Goal: Information Seeking & Learning: Learn about a topic

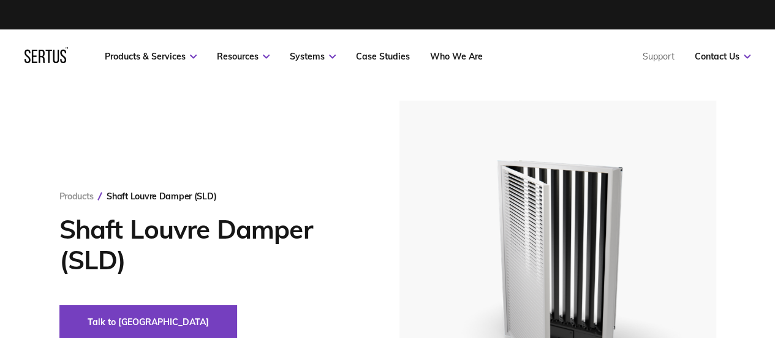
scroll to position [54, 0]
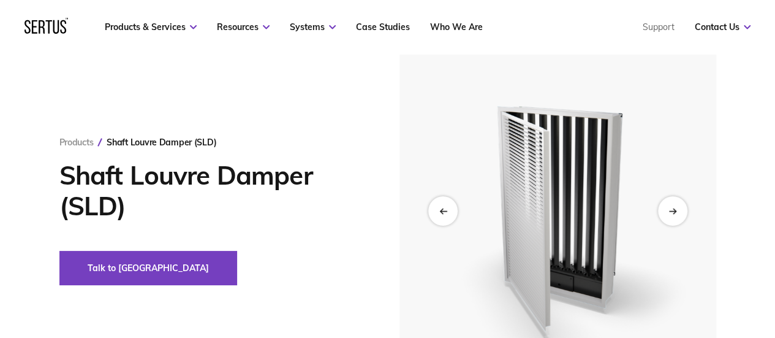
click at [687, 215] on img at bounding box center [557, 211] width 301 height 328
click at [677, 213] on div "Next slide" at bounding box center [672, 210] width 30 height 30
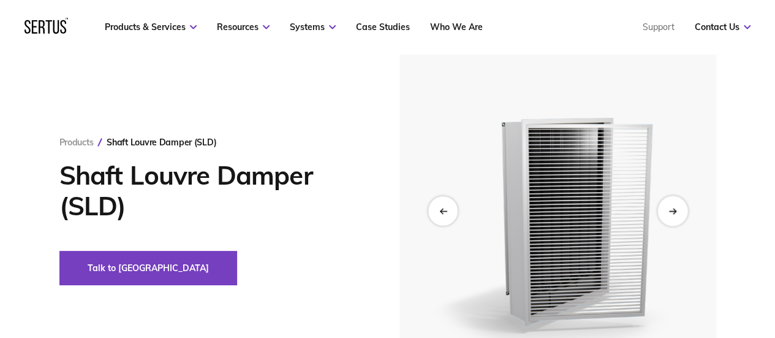
click at [677, 213] on div "Next slide" at bounding box center [672, 210] width 30 height 30
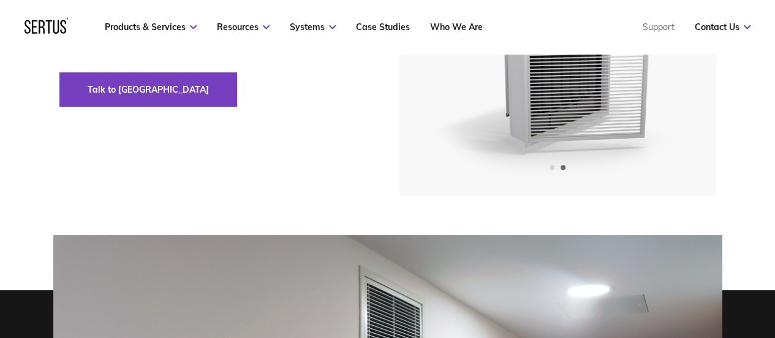
scroll to position [495, 0]
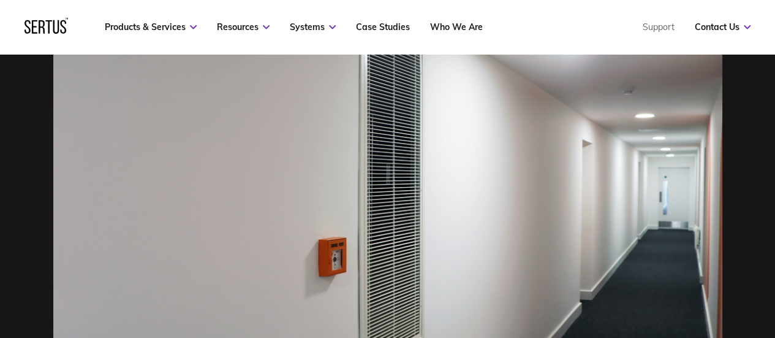
click at [380, 211] on img at bounding box center [387, 195] width 669 height 446
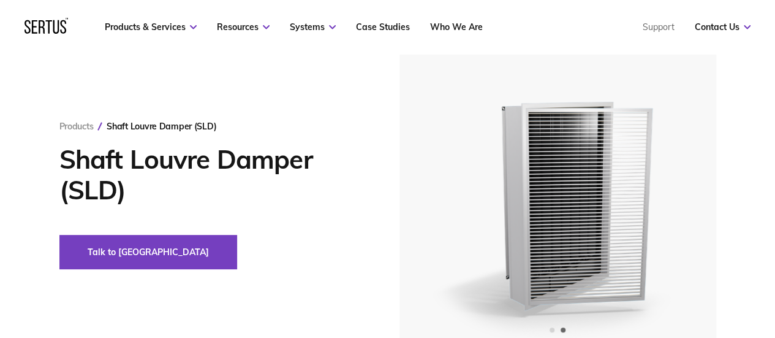
scroll to position [0, 0]
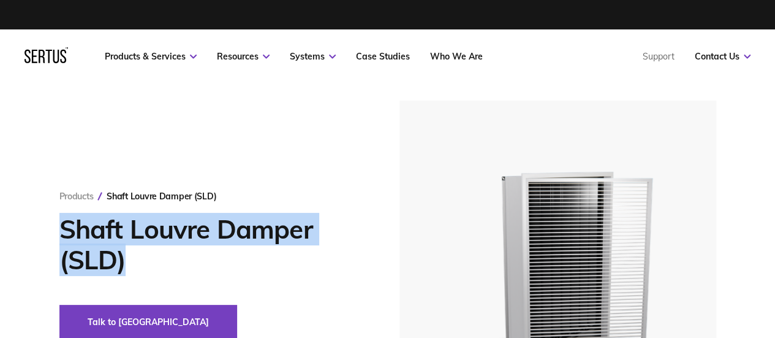
drag, startPoint x: 57, startPoint y: 227, endPoint x: 165, endPoint y: 257, distance: 112.4
click at [165, 257] on div "Products Shaft Louvre Damper (SLD) Shaft Louvre Damper (SLD) Talk to us" at bounding box center [388, 264] width 718 height 328
copy h1 "Shaft Louvre Damper (SLD)"
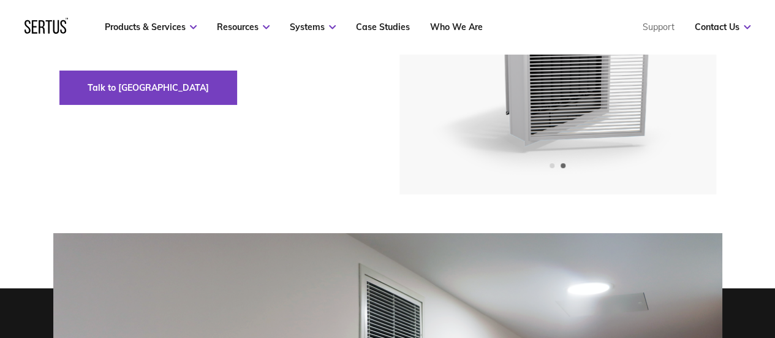
scroll to position [235, 0]
click at [393, 199] on div "Products Shaft Louvre Damper (SLD) Shaft Louvre Damper (SLD) Talk to us" at bounding box center [387, 291] width 775 height 885
click at [361, 156] on div "Products Shaft Louvre Damper (SLD) Shaft Louvre Damper (SLD) Talk to us" at bounding box center [388, 30] width 718 height 328
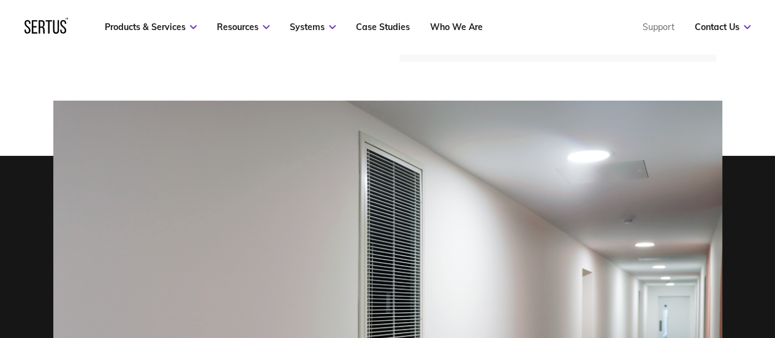
scroll to position [366, 0]
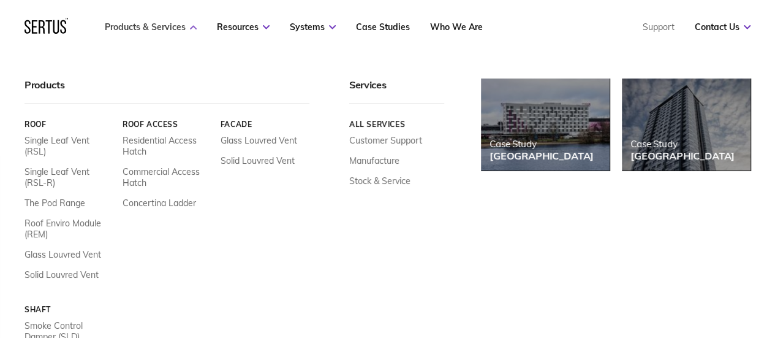
click at [154, 30] on link "Products & Services" at bounding box center [151, 26] width 92 height 11
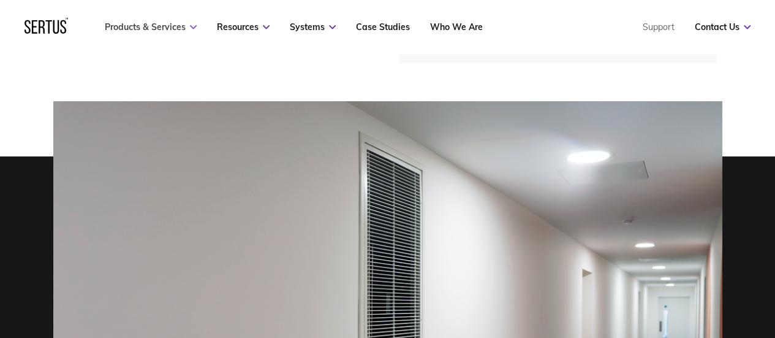
click at [157, 26] on link "Products & Services" at bounding box center [151, 26] width 92 height 11
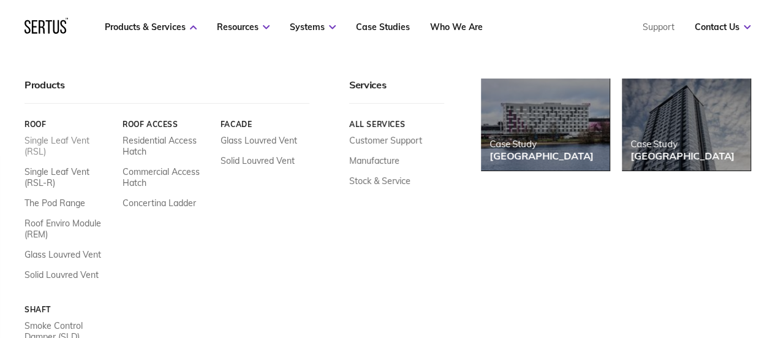
click at [61, 142] on link "Single Leaf Vent (RSL)" at bounding box center [69, 146] width 89 height 22
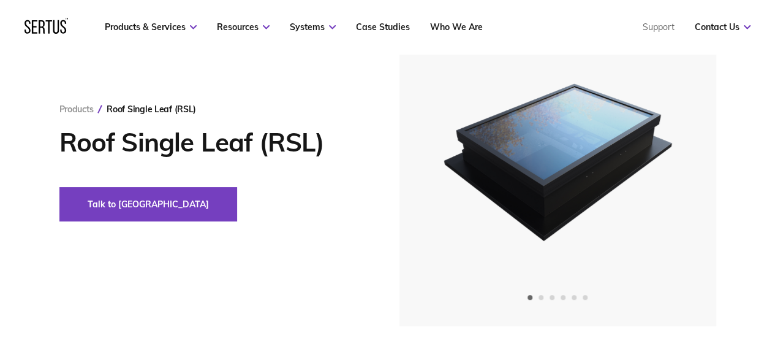
scroll to position [154, 0]
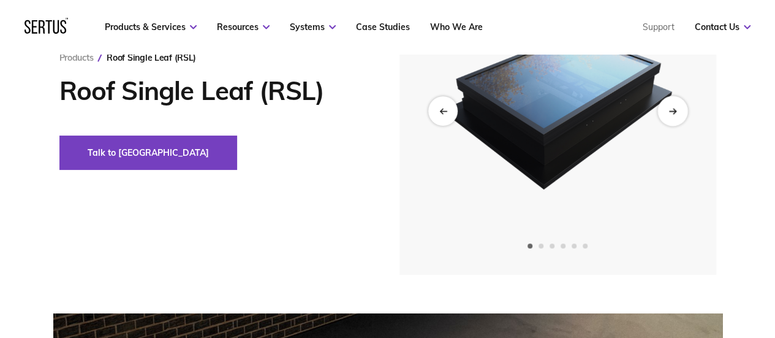
click at [670, 124] on div "Next slide" at bounding box center [672, 111] width 30 height 30
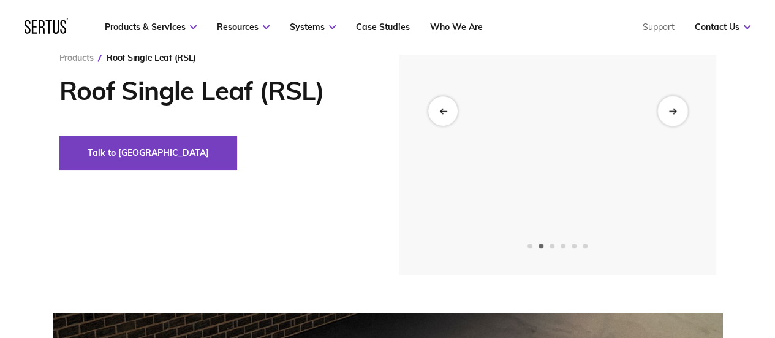
scroll to position [118, 0]
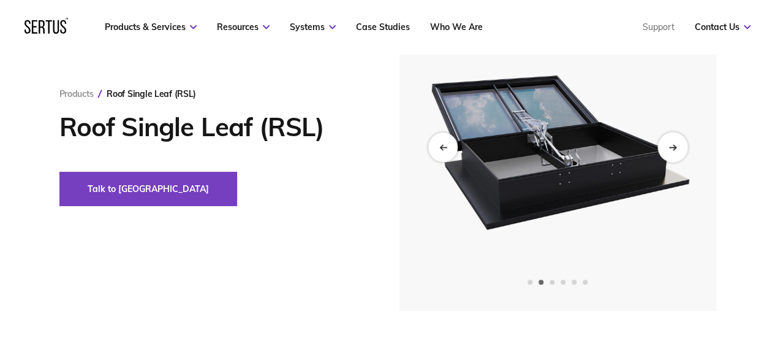
click at [675, 140] on div "Next slide" at bounding box center [672, 147] width 30 height 30
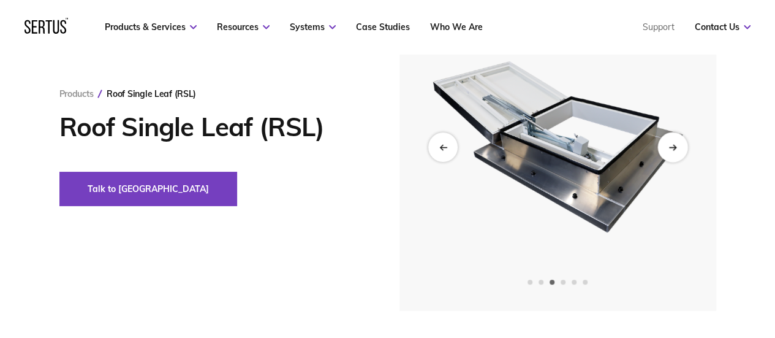
click at [675, 140] on div "Next slide" at bounding box center [672, 147] width 30 height 30
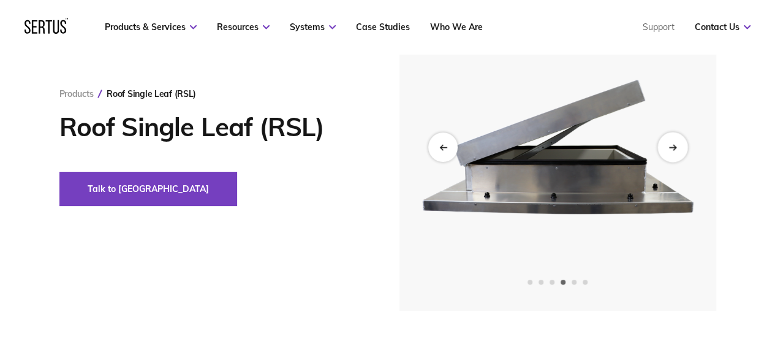
click at [675, 140] on div "Next slide" at bounding box center [672, 147] width 30 height 30
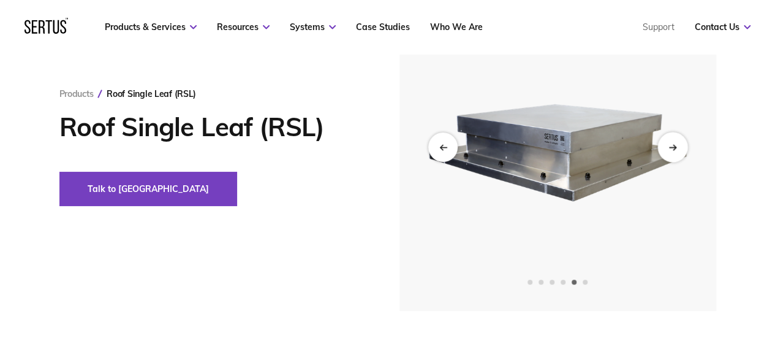
click at [675, 140] on div "Next slide" at bounding box center [672, 147] width 30 height 30
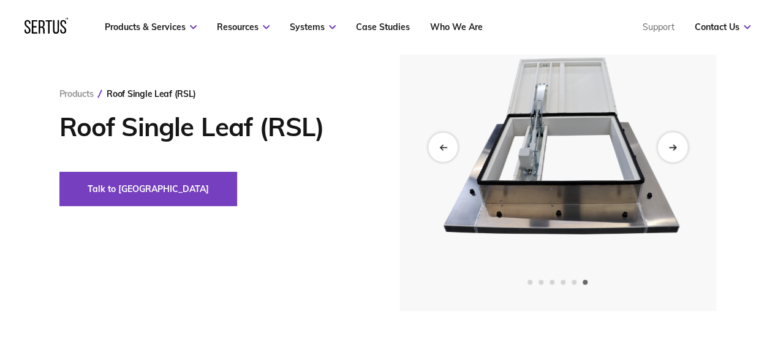
click at [675, 140] on div "Next slide" at bounding box center [672, 147] width 30 height 30
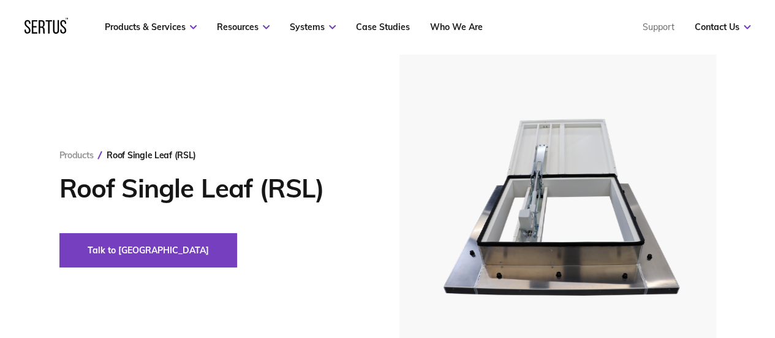
scroll to position [56, 0]
click at [449, 204] on div "Previous slide" at bounding box center [443, 209] width 30 height 30
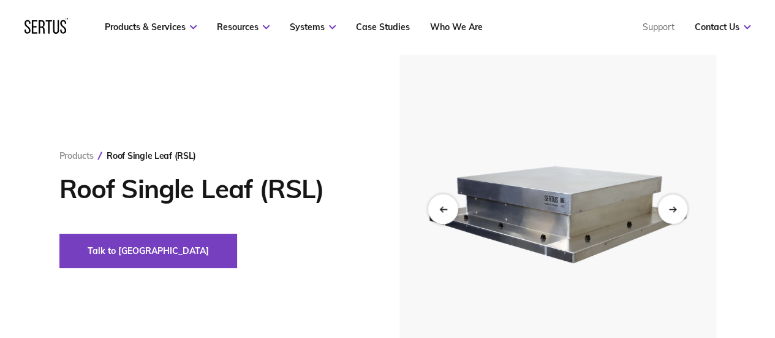
click at [452, 206] on div "Previous slide" at bounding box center [443, 209] width 30 height 30
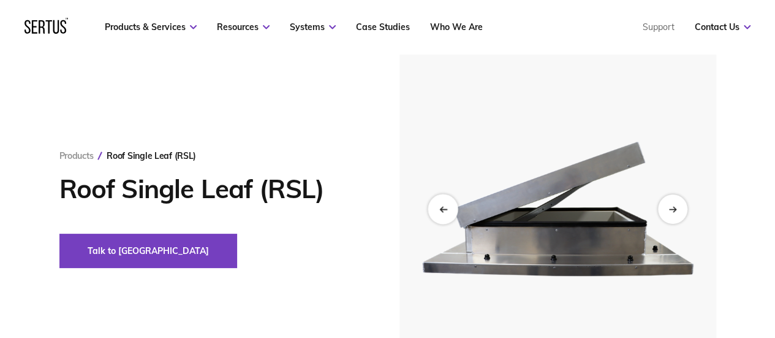
click at [452, 206] on div "Previous slide" at bounding box center [443, 209] width 30 height 30
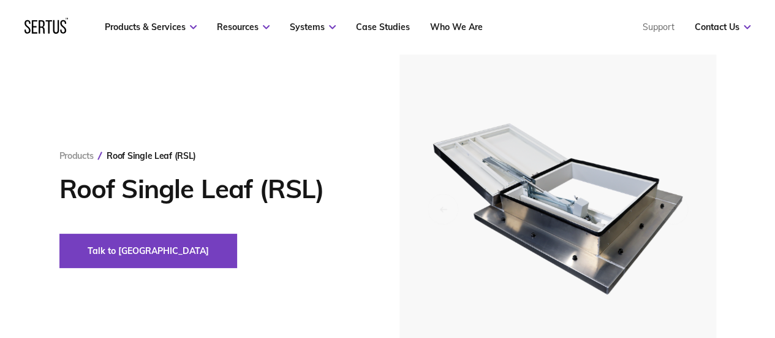
click at [239, 282] on div "Products Roof Single Leaf (RSL) Roof Single Leaf (RSL) Talk to us" at bounding box center [388, 209] width 718 height 328
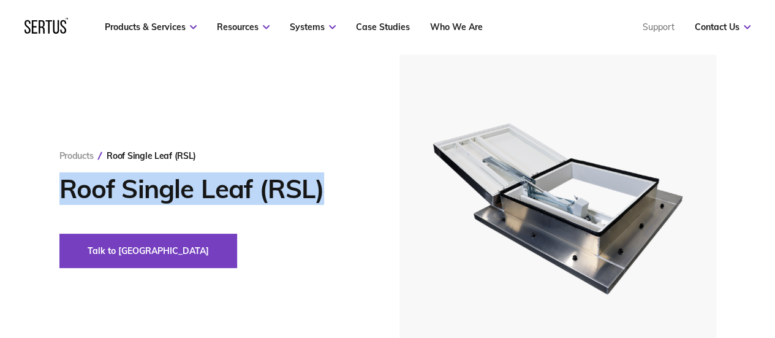
drag, startPoint x: 65, startPoint y: 189, endPoint x: 321, endPoint y: 199, distance: 256.3
click at [321, 199] on h1 "Roof Single Leaf (RSL)" at bounding box center [210, 188] width 303 height 31
copy h1 "Roof Single Leaf (RSL)"
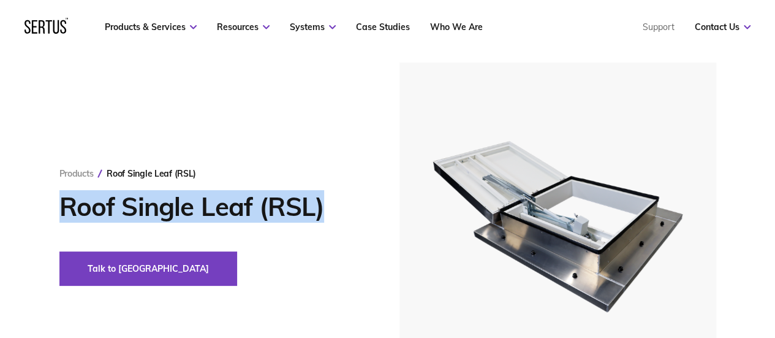
scroll to position [37, 0]
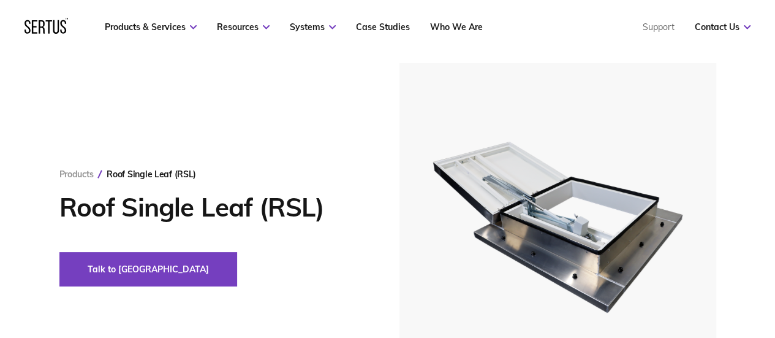
click at [268, 169] on div "Products Roof Single Leaf (RSL)" at bounding box center [210, 174] width 303 height 11
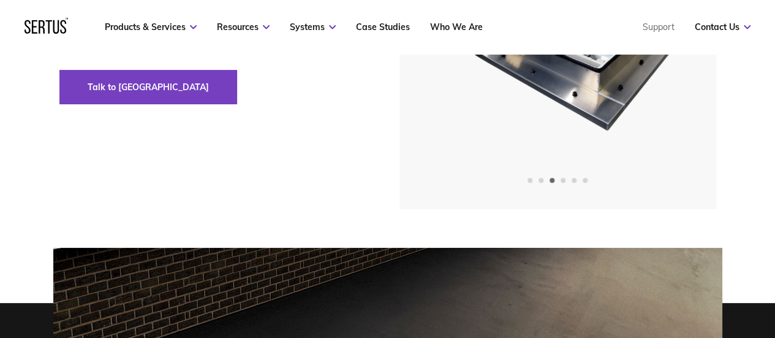
scroll to position [220, 0]
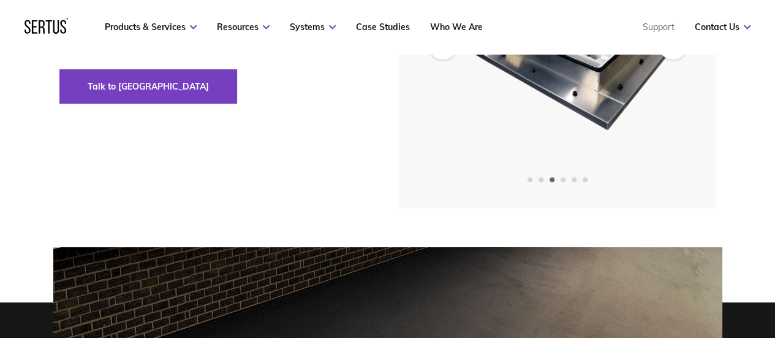
click at [532, 181] on span "Go to slide 1" at bounding box center [530, 179] width 5 height 5
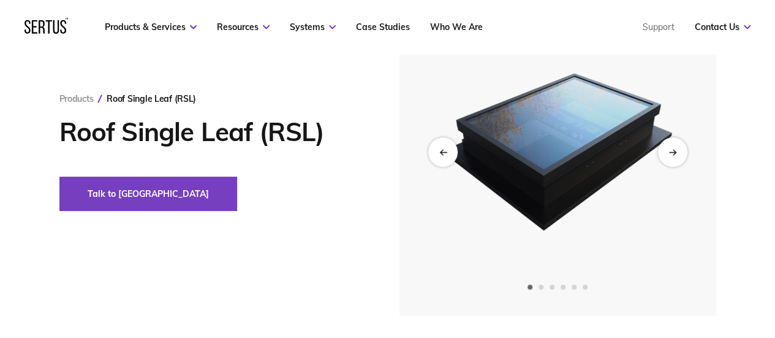
scroll to position [112, 0]
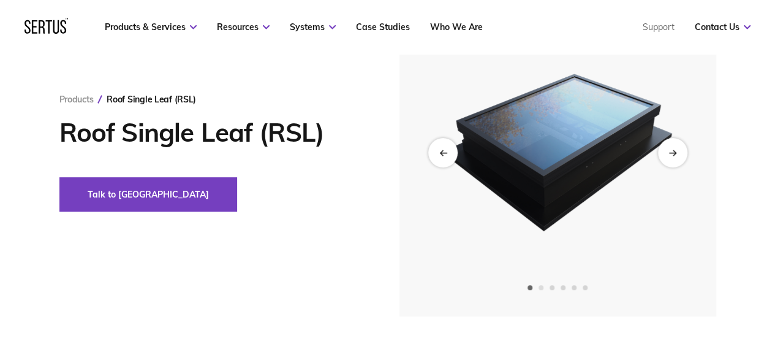
click at [539, 287] on span "Go to slide 2" at bounding box center [541, 287] width 5 height 5
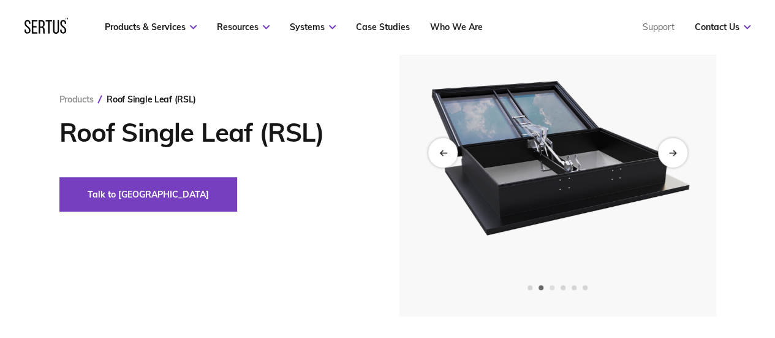
click at [551, 286] on span "Go to slide 3" at bounding box center [552, 287] width 5 height 5
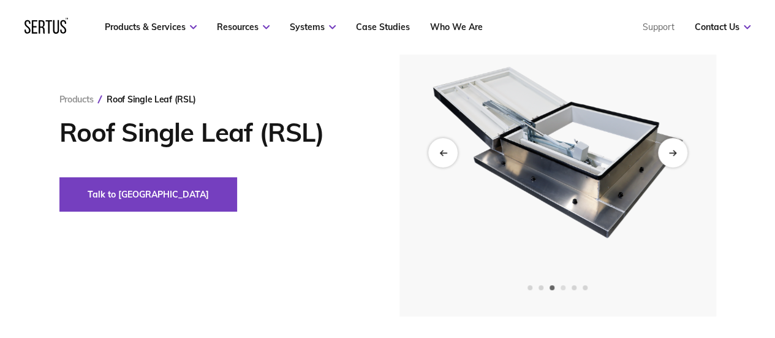
click at [561, 286] on span "Go to slide 4" at bounding box center [563, 287] width 5 height 5
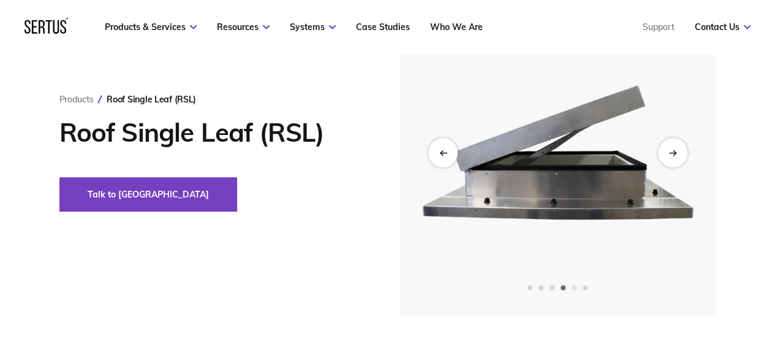
click at [574, 287] on span "Go to slide 5" at bounding box center [574, 287] width 5 height 5
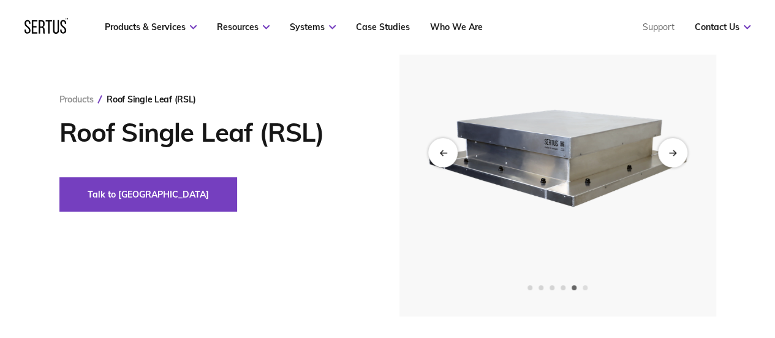
click at [586, 287] on span "Go to slide 6" at bounding box center [585, 287] width 5 height 5
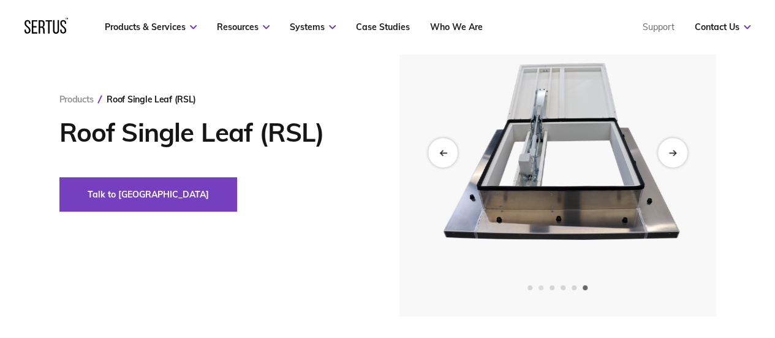
click at [539, 285] on span "Go to slide 2" at bounding box center [541, 287] width 5 height 5
